Goal: Information Seeking & Learning: Learn about a topic

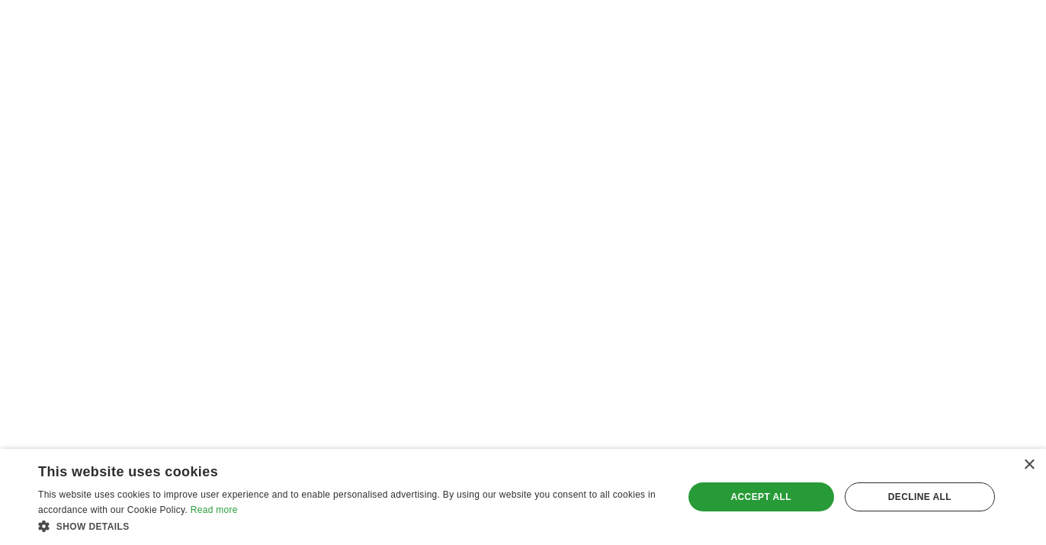
scroll to position [2922, 0]
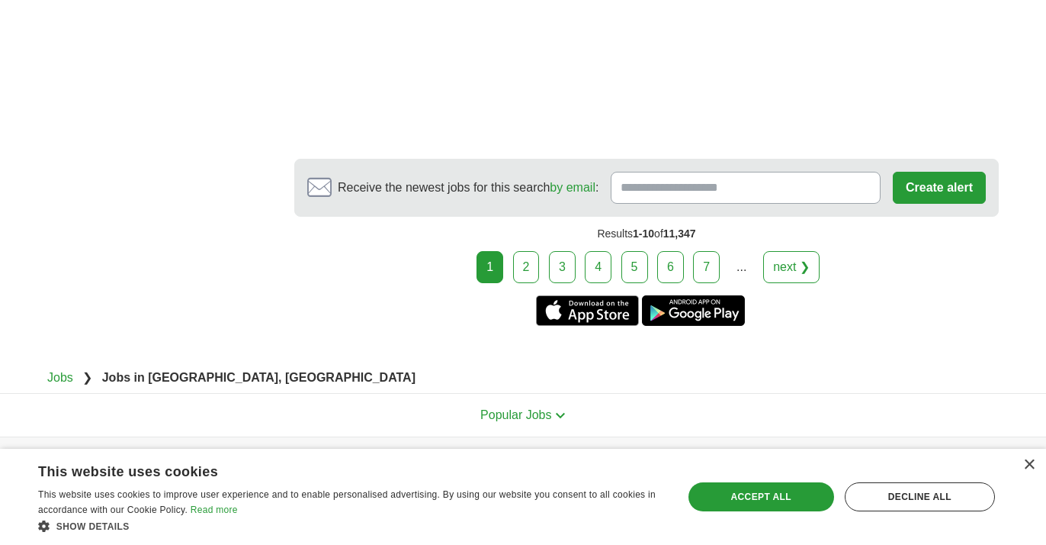
click at [530, 251] on link "2" at bounding box center [526, 267] width 27 height 32
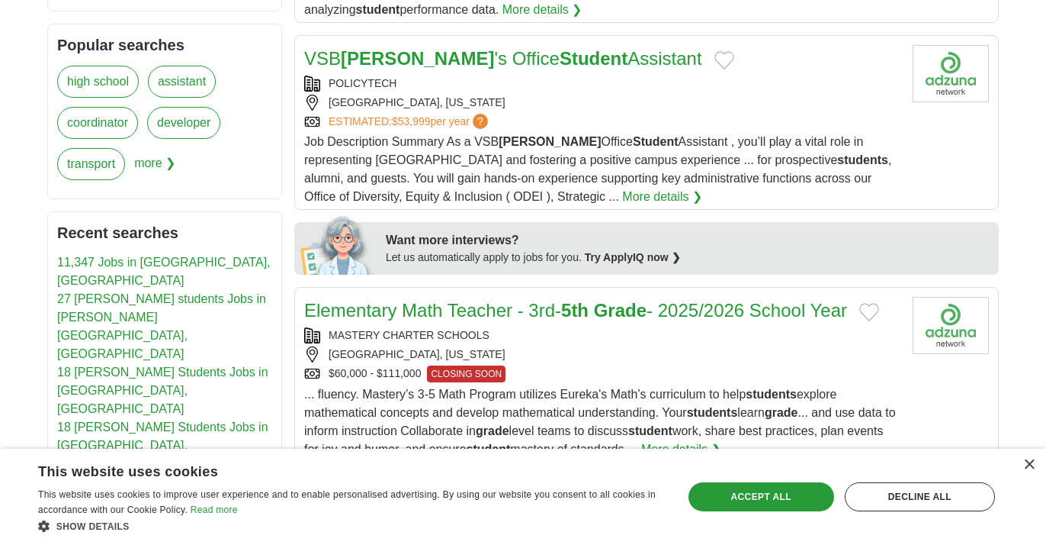
scroll to position [611, 0]
click at [418, 47] on link "VSB [PERSON_NAME] 's Office Student Assistant" at bounding box center [503, 57] width 398 height 21
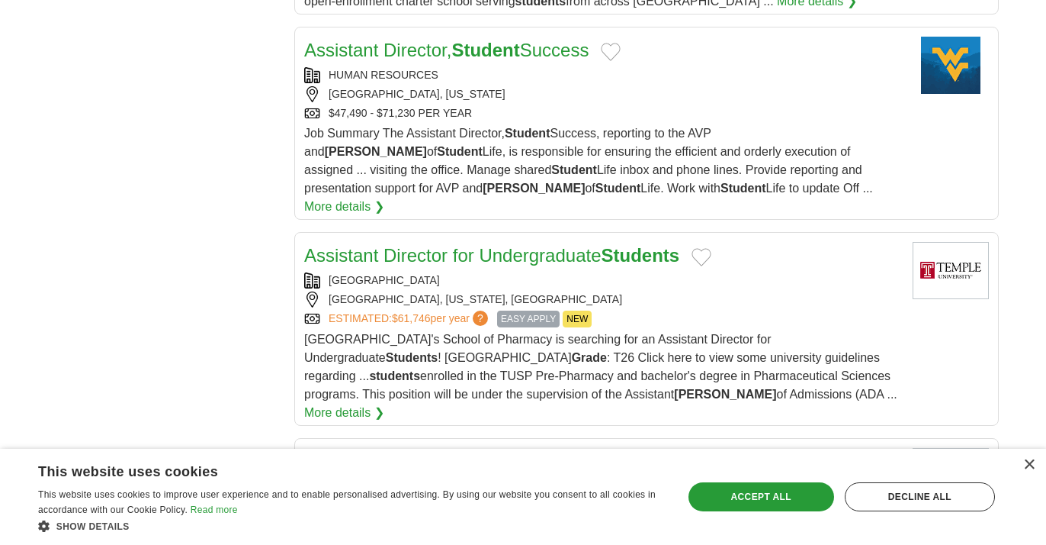
scroll to position [1741, 0]
click at [486, 53] on h2 "Assistant Director, Student Success" at bounding box center [446, 49] width 284 height 27
